Goal: Find specific page/section: Find specific page/section

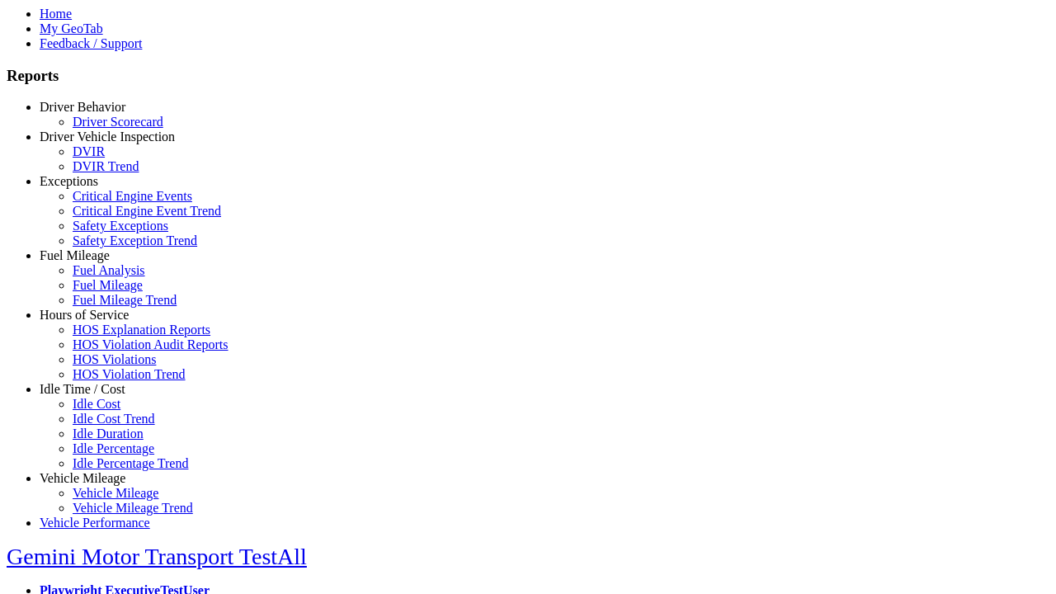
click at [95, 322] on link "Hours of Service" at bounding box center [84, 315] width 89 height 14
click at [107, 337] on link "HOS Explanation Reports" at bounding box center [142, 330] width 138 height 14
